Goal: Find specific page/section

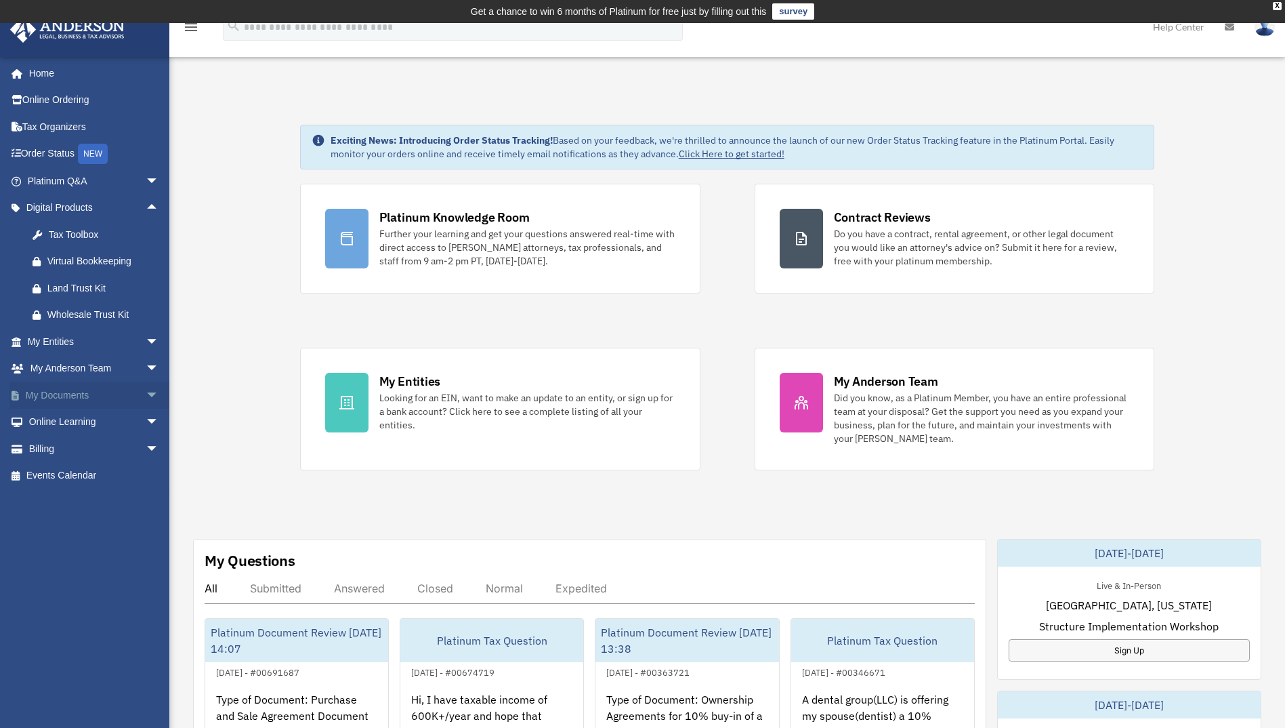
click at [64, 394] on link "My Documents arrow_drop_down" at bounding box center [94, 394] width 170 height 27
click at [146, 392] on span "arrow_drop_down" at bounding box center [159, 395] width 27 height 28
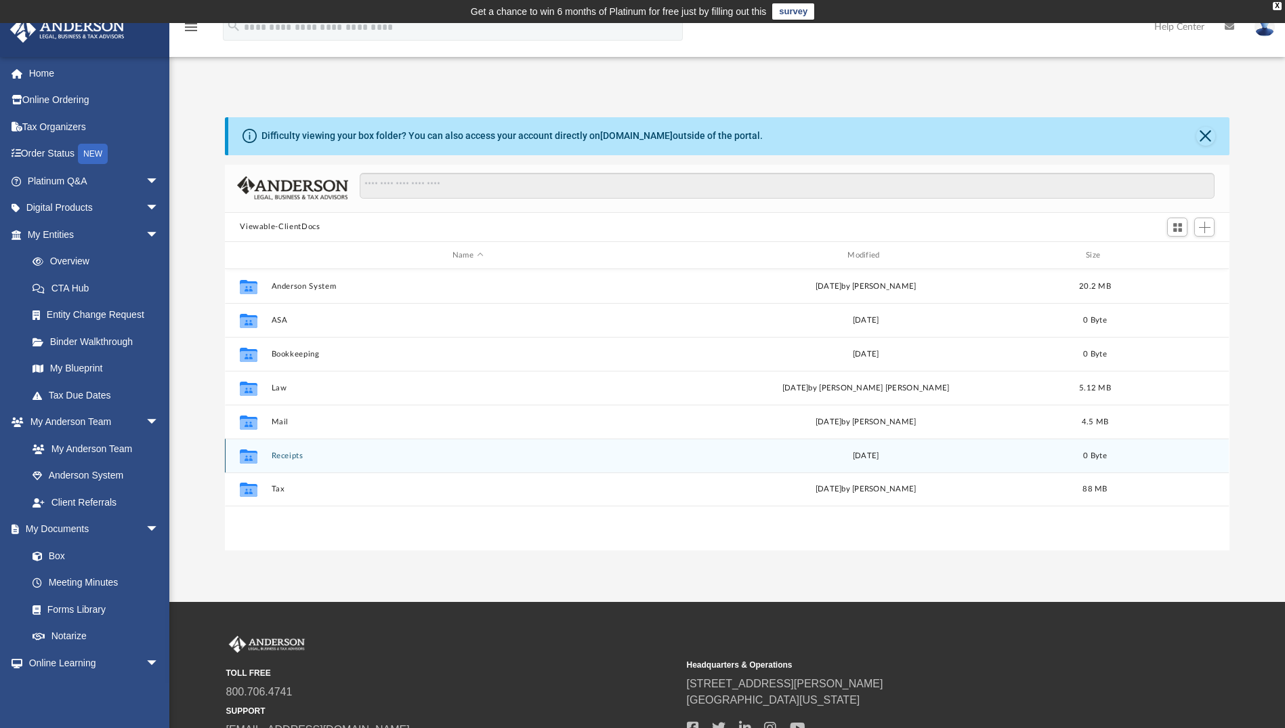
scroll to position [298, 995]
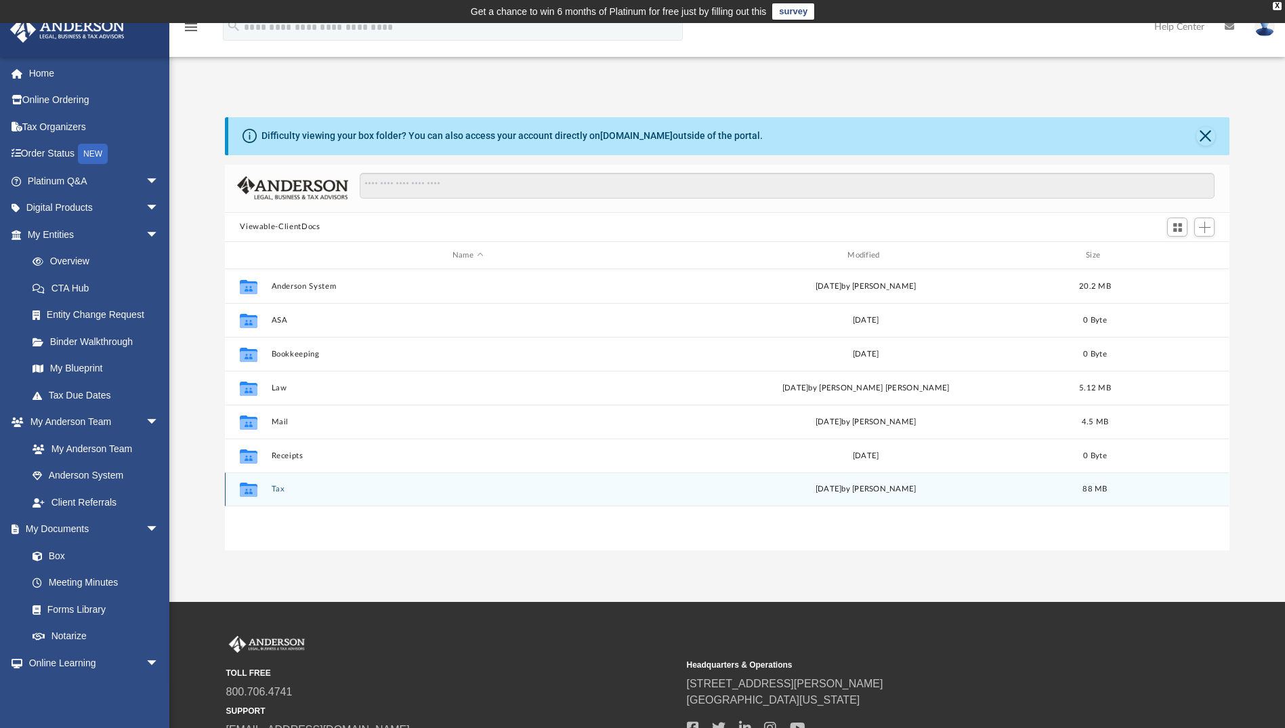
click at [278, 490] on button "Tax" at bounding box center [468, 489] width 392 height 9
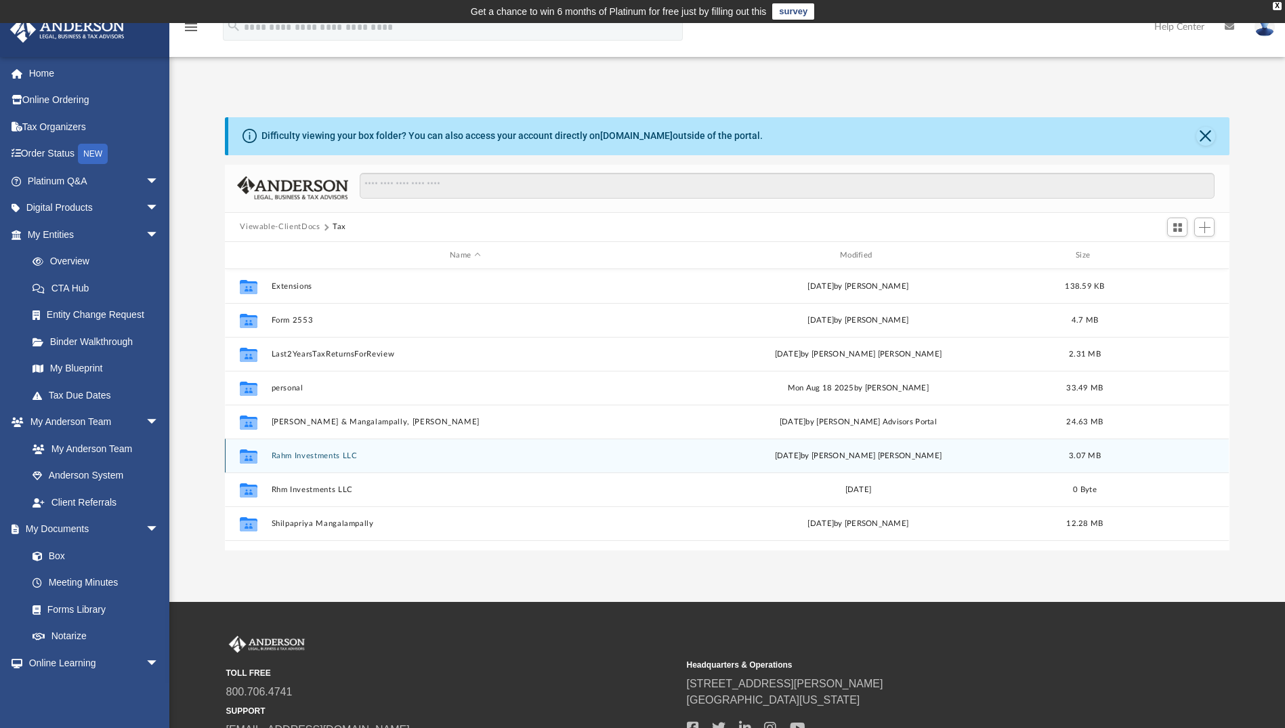
click at [295, 452] on button "Rahm Investments LLC" at bounding box center [466, 455] width 388 height 9
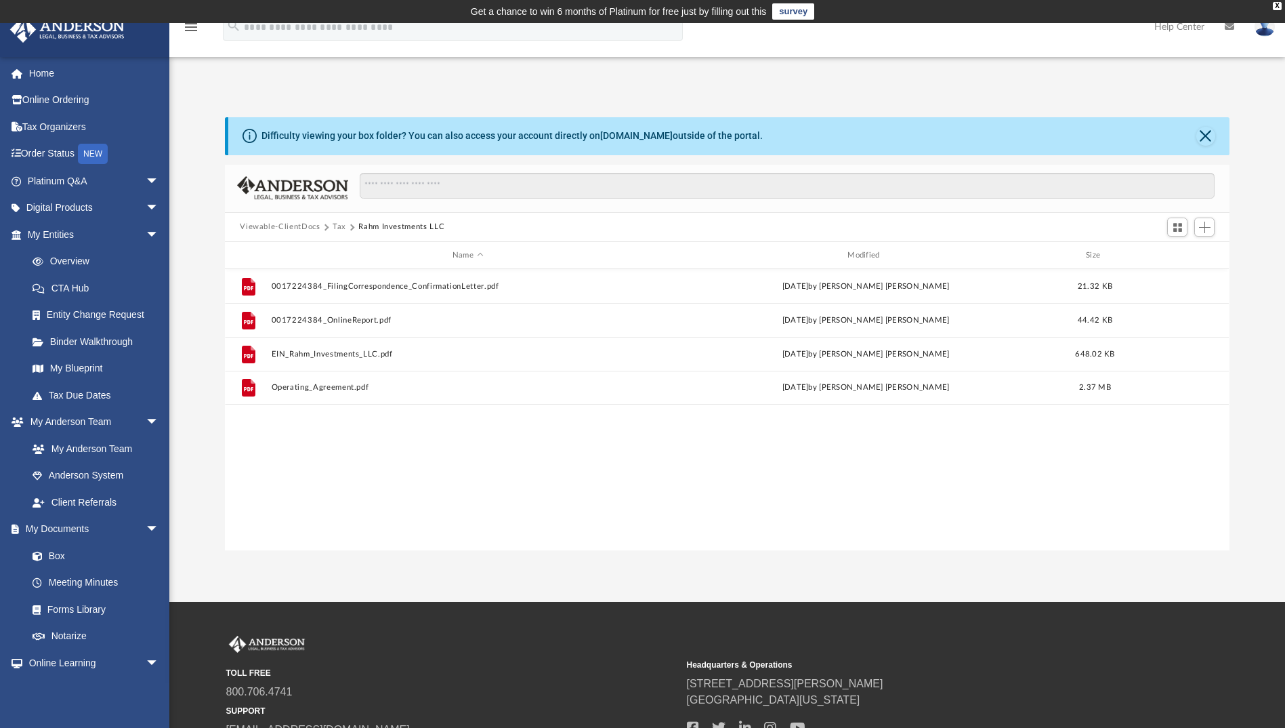
click at [339, 227] on button "Tax" at bounding box center [340, 227] width 14 height 12
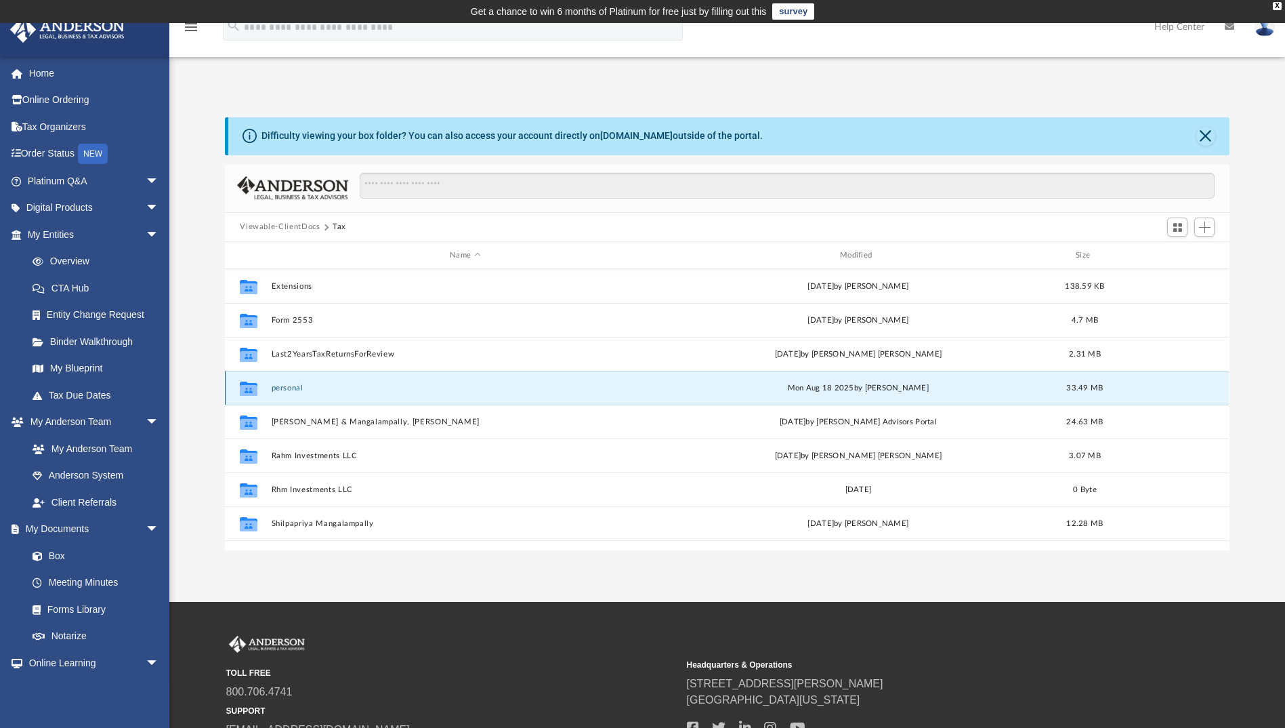
click at [282, 388] on button "personal" at bounding box center [466, 387] width 388 height 9
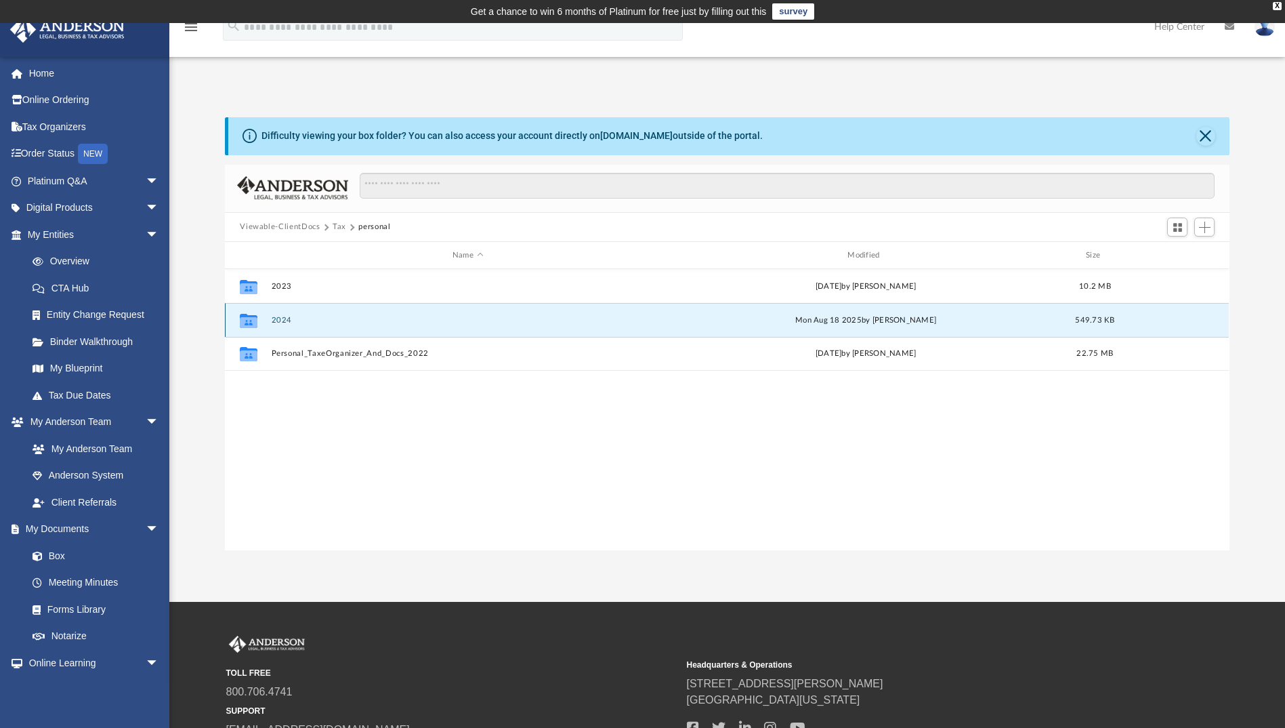
click at [277, 319] on button "2024" at bounding box center [468, 320] width 392 height 9
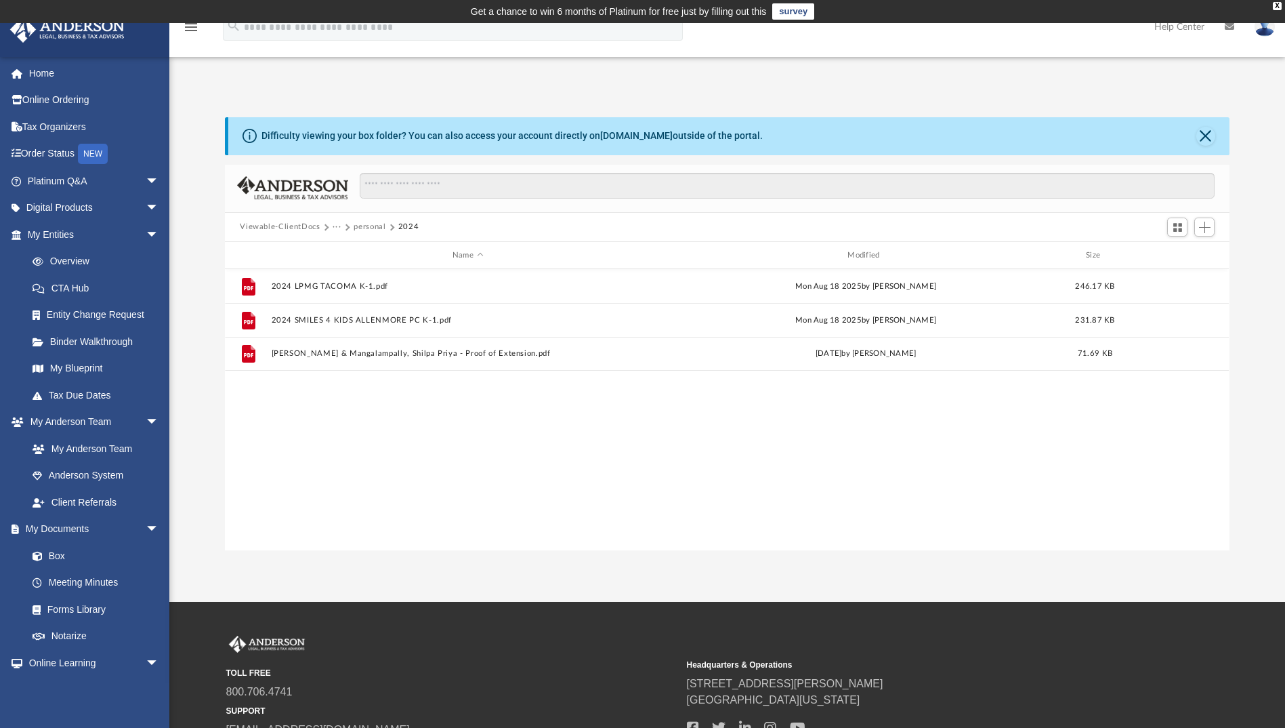
click at [368, 226] on button "personal" at bounding box center [370, 227] width 32 height 12
click at [1159, 81] on div "App [EMAIL_ADDRESS][PERSON_NAME][DOMAIN_NAME] Sign Out [EMAIL_ADDRESS][PERSON_N…" at bounding box center [642, 313] width 1285 height 476
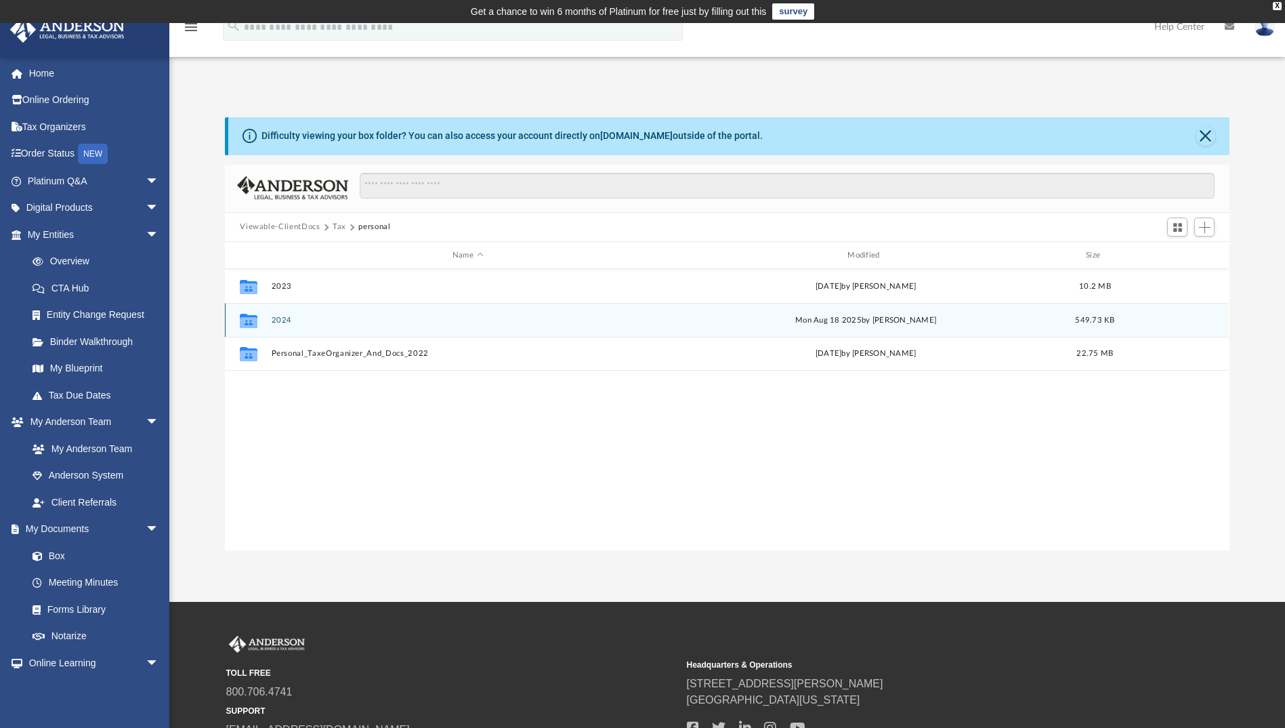
click at [276, 318] on button "2024" at bounding box center [468, 320] width 392 height 9
